Goal: Transaction & Acquisition: Obtain resource

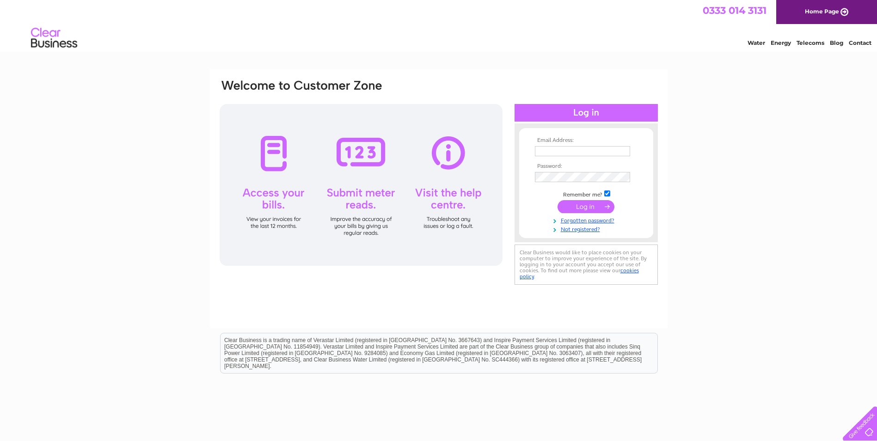
type input "accounts@hamptons.scot"
click at [573, 203] on input "submit" at bounding box center [585, 206] width 57 height 13
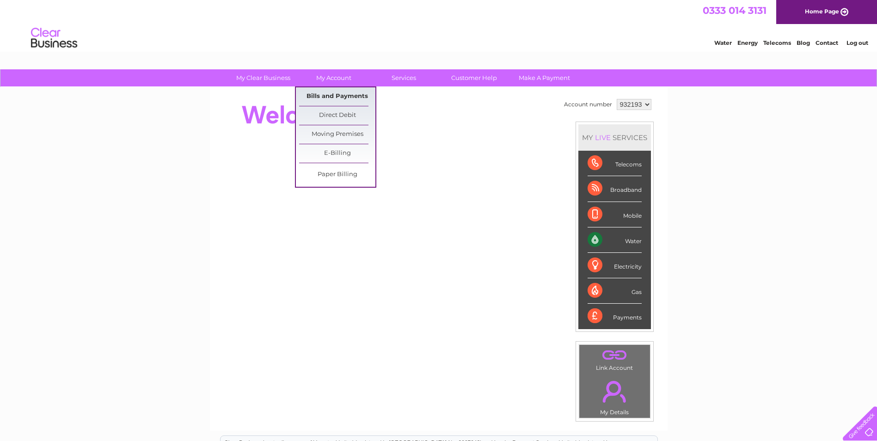
click at [335, 91] on link "Bills and Payments" at bounding box center [337, 96] width 76 height 18
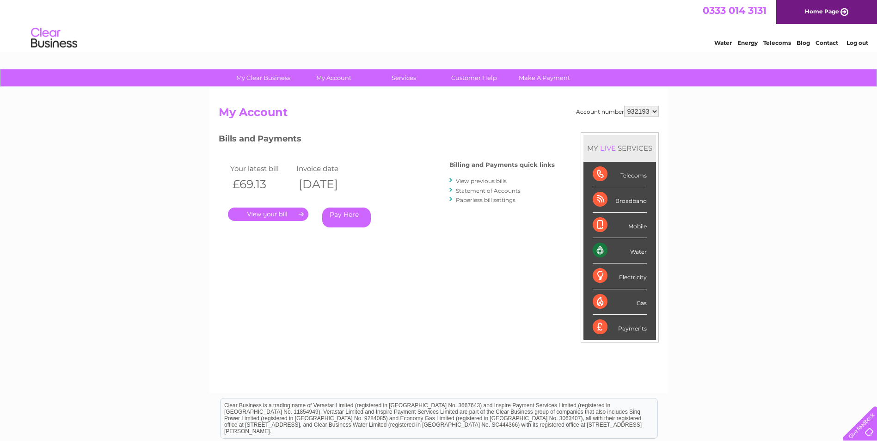
click at [267, 216] on link "." at bounding box center [268, 213] width 80 height 13
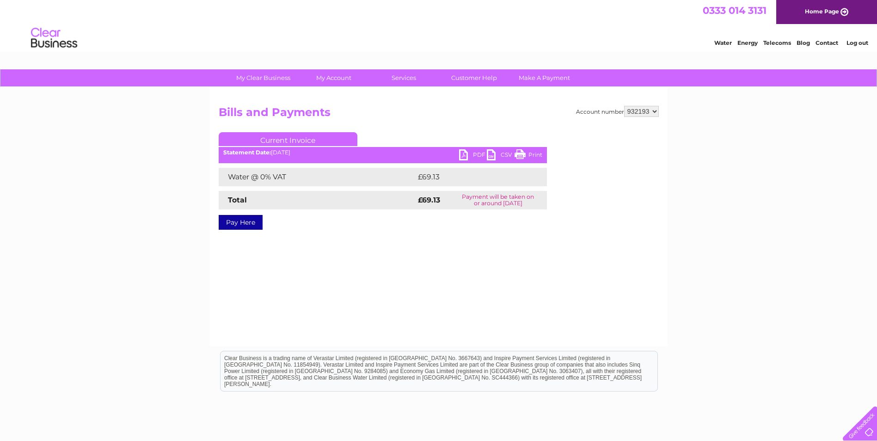
click at [471, 153] on link "PDF" at bounding box center [473, 155] width 28 height 13
